Goal: Information Seeking & Learning: Learn about a topic

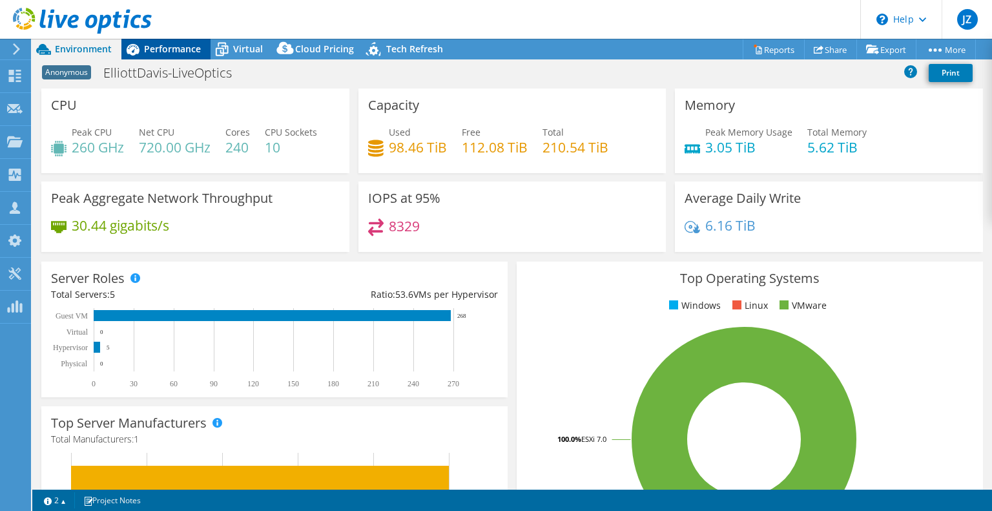
click at [194, 47] on span "Performance" at bounding box center [172, 49] width 57 height 12
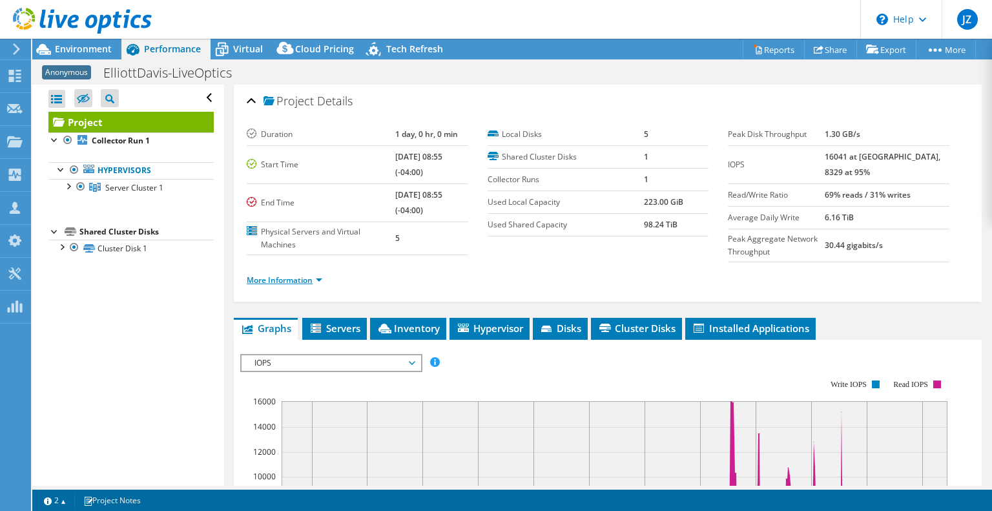
click at [285, 276] on link "More Information" at bounding box center [285, 280] width 76 height 11
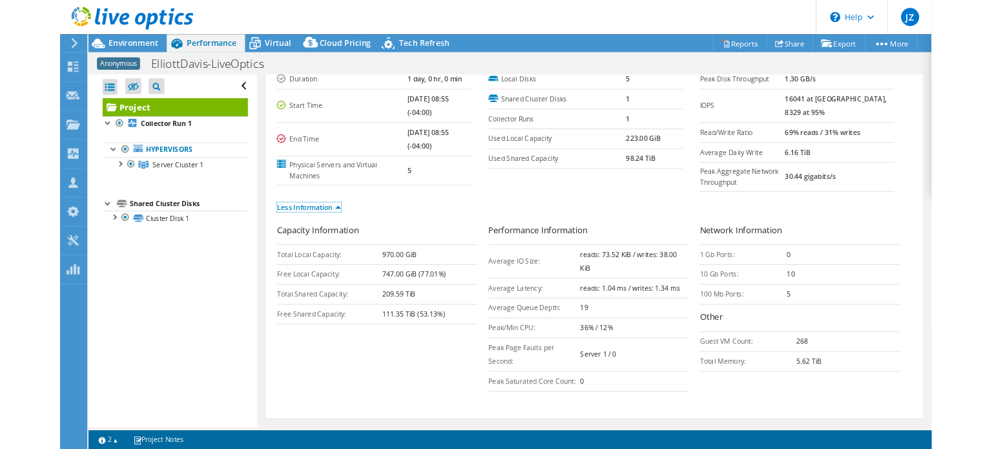
scroll to position [65, 0]
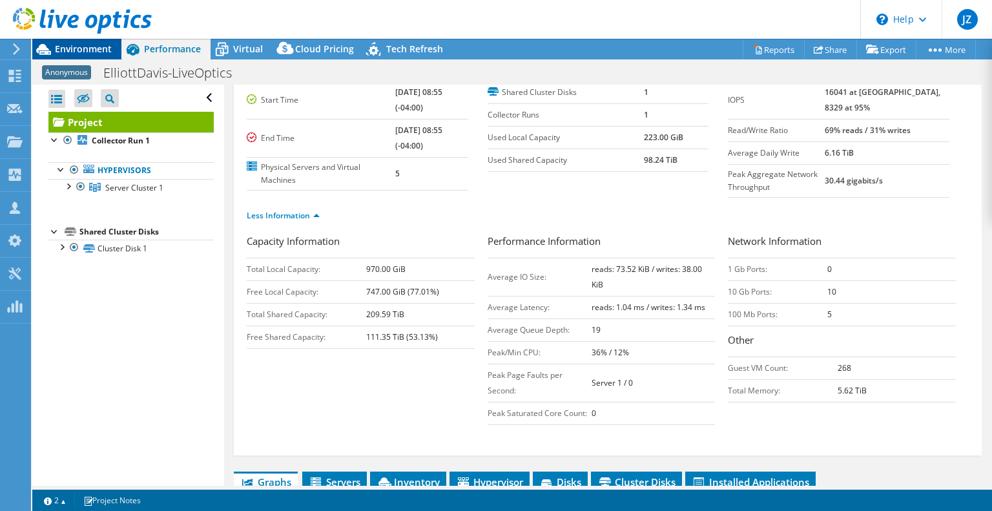
click at [80, 54] on span "Environment" at bounding box center [83, 49] width 57 height 12
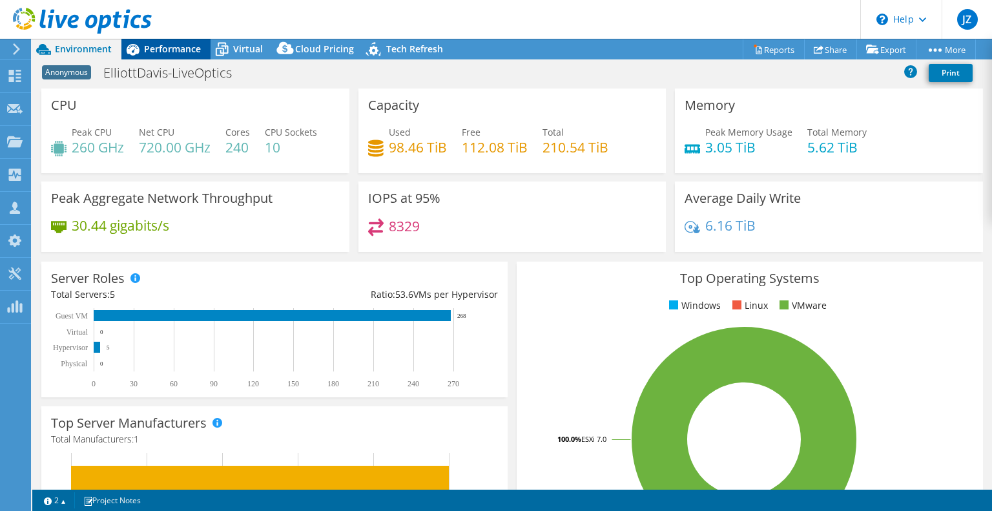
click at [183, 54] on span "Performance" at bounding box center [172, 49] width 57 height 12
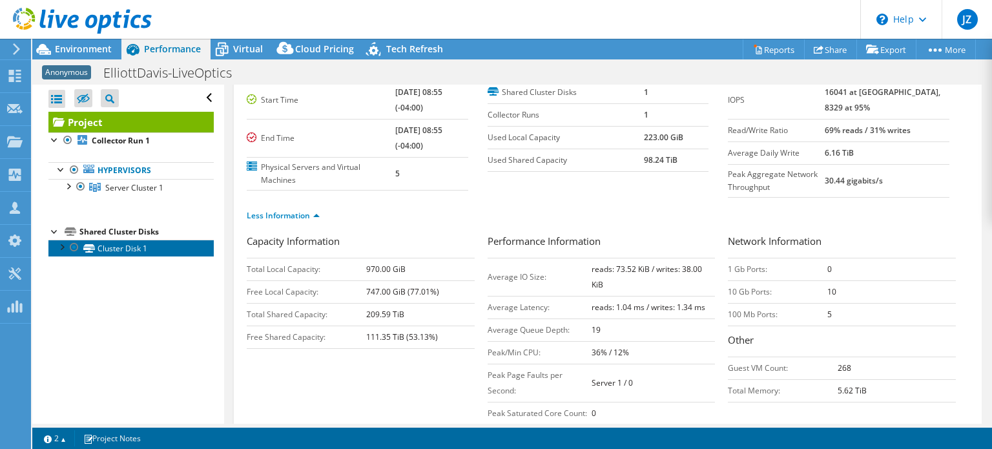
click at [133, 249] on link "Cluster Disk 1" at bounding box center [130, 248] width 165 height 17
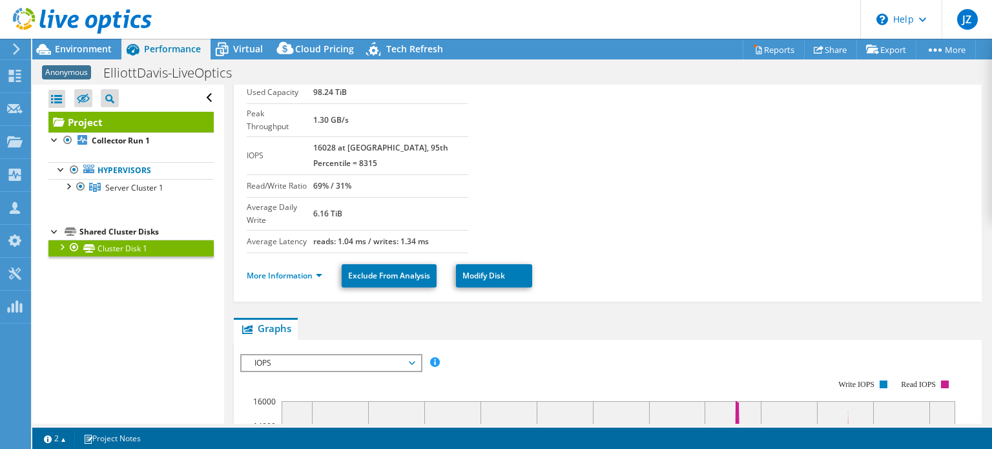
click at [283, 269] on li "More Information" at bounding box center [288, 276] width 83 height 14
click at [305, 270] on link "More Information" at bounding box center [285, 275] width 76 height 11
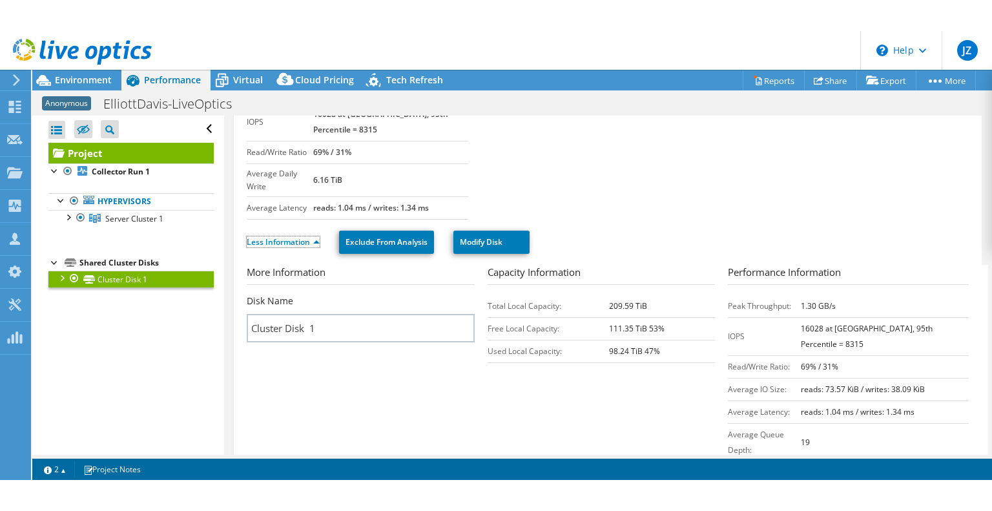
scroll to position [0, 0]
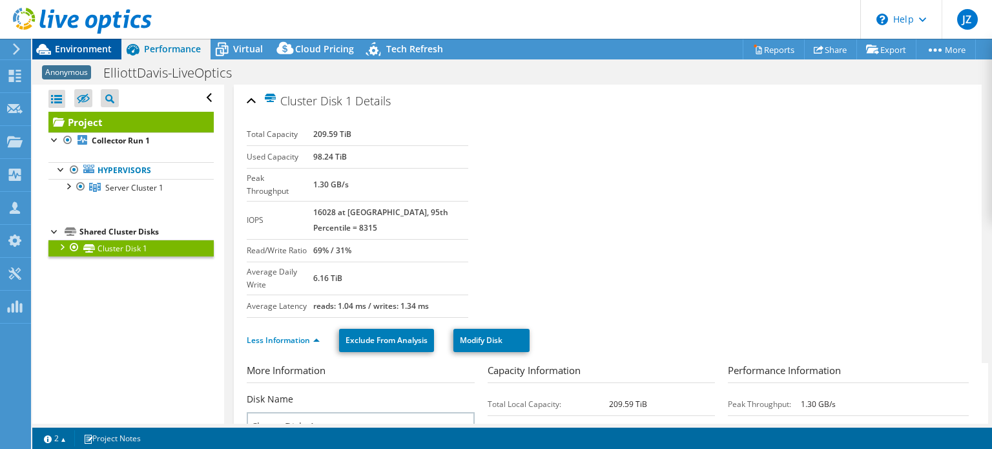
click at [92, 48] on span "Environment" at bounding box center [83, 49] width 57 height 12
